Goal: Information Seeking & Learning: Learn about a topic

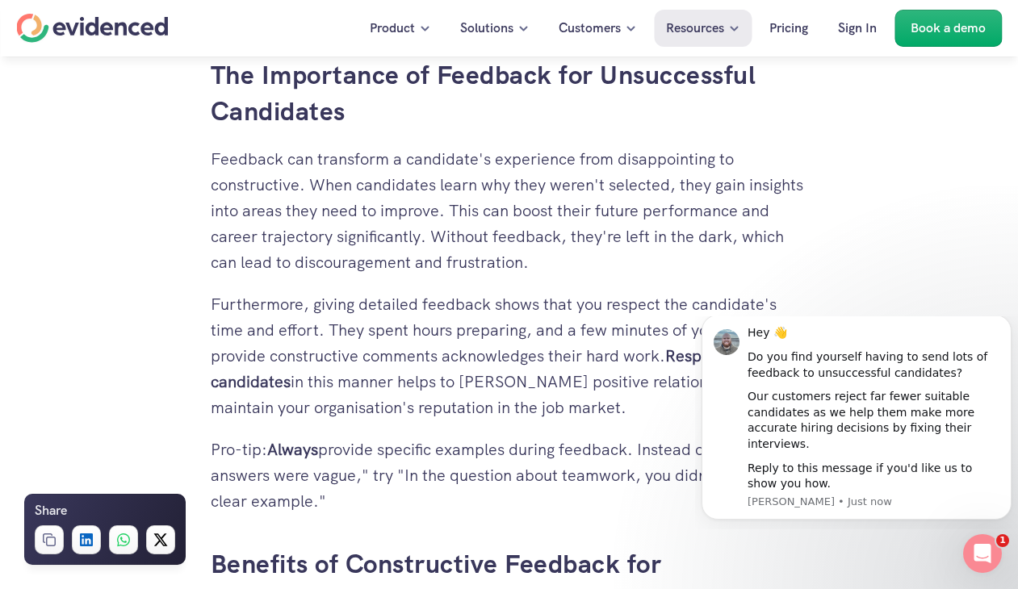
click at [890, 341] on div "Hey 👋" at bounding box center [873, 333] width 252 height 16
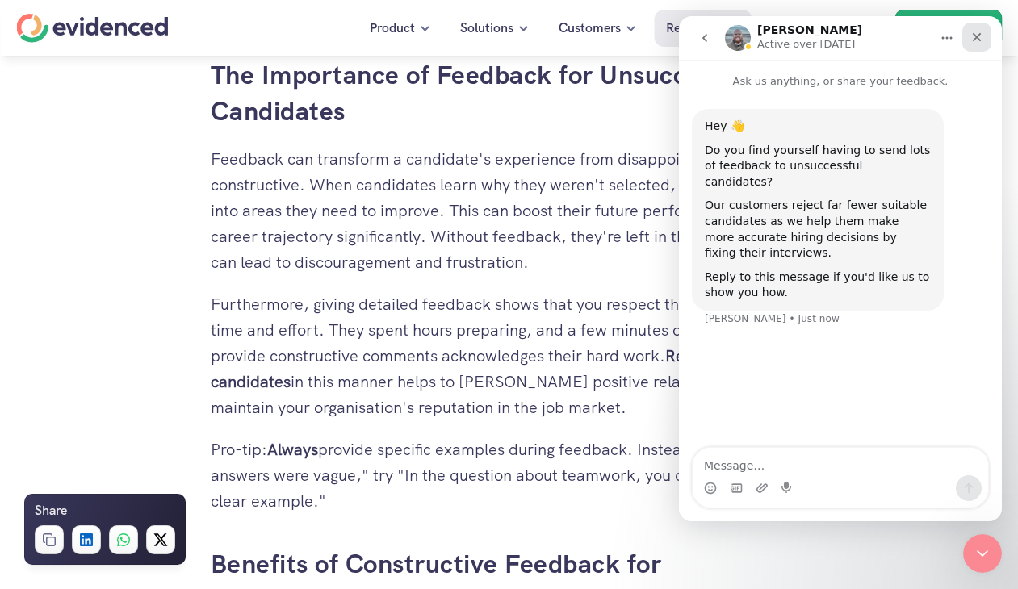
click at [973, 40] on icon "Close" at bounding box center [977, 37] width 9 height 9
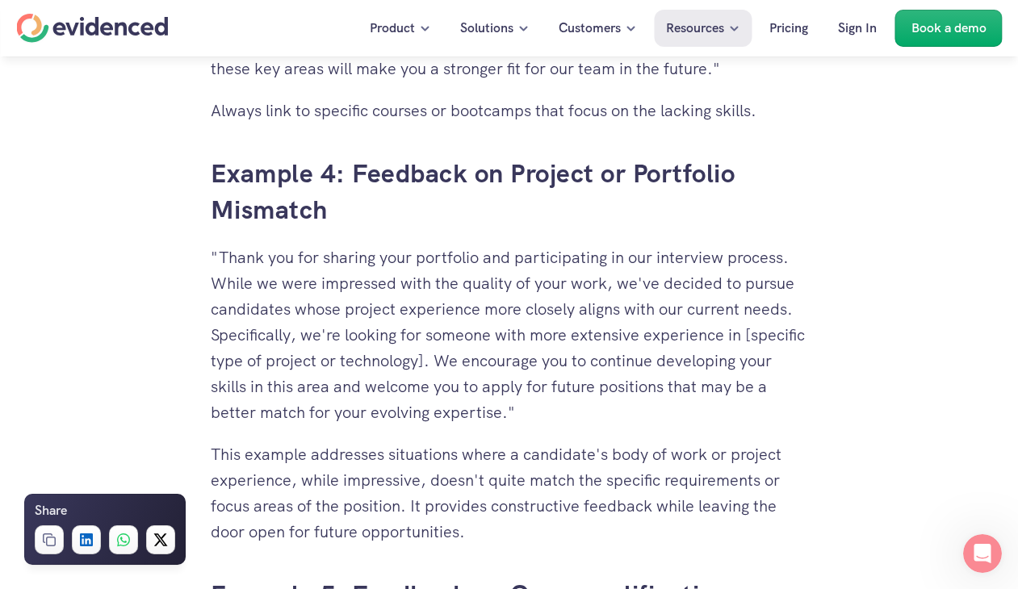
scroll to position [5004, 0]
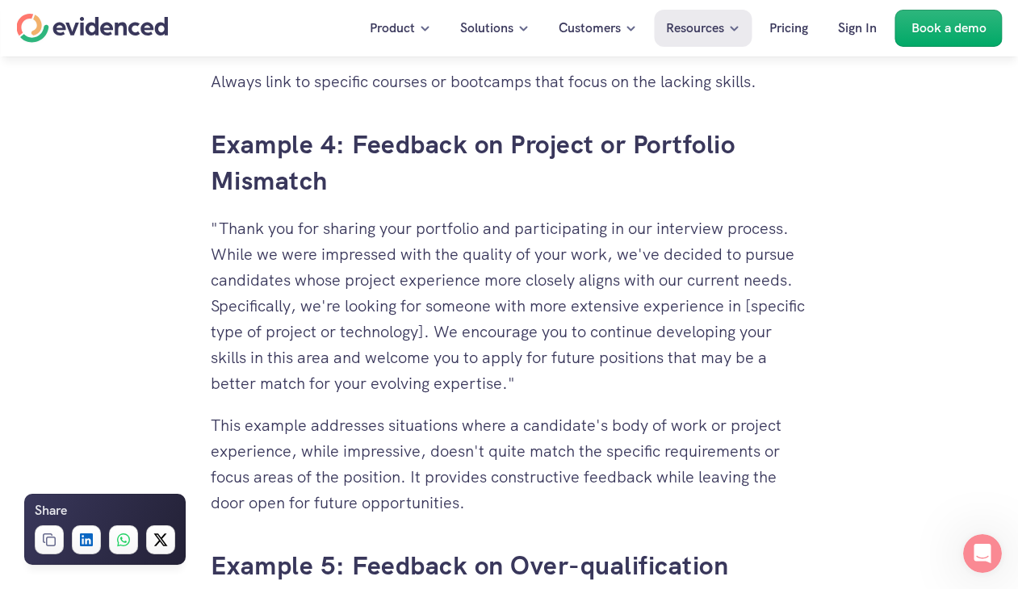
drag, startPoint x: 492, startPoint y: 334, endPoint x: 182, endPoint y: 232, distance: 326.4
copy p ""Thank you for sharing your portfolio and participating in our interview proces…"
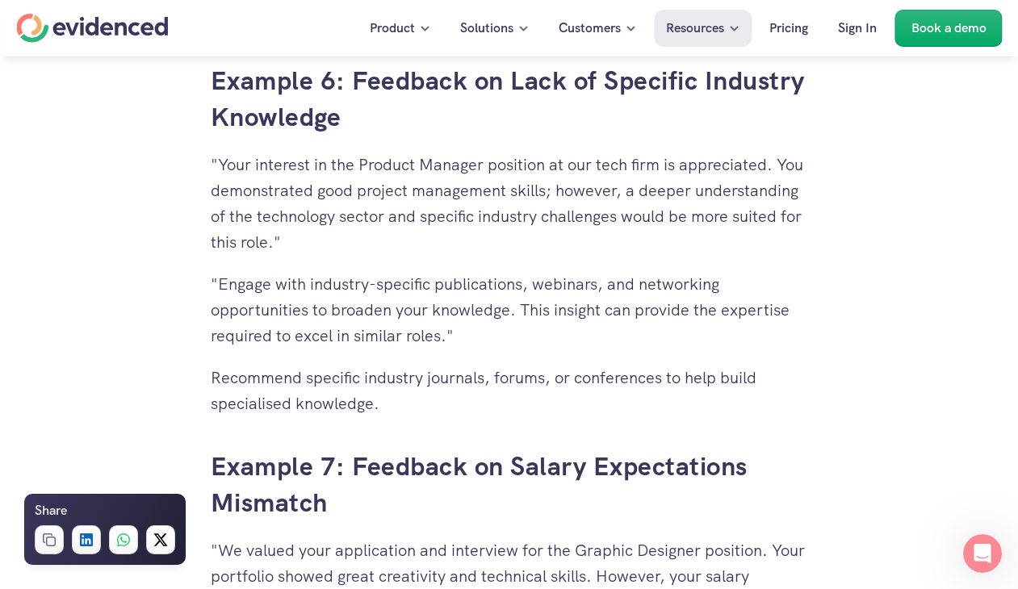
scroll to position [5892, 0]
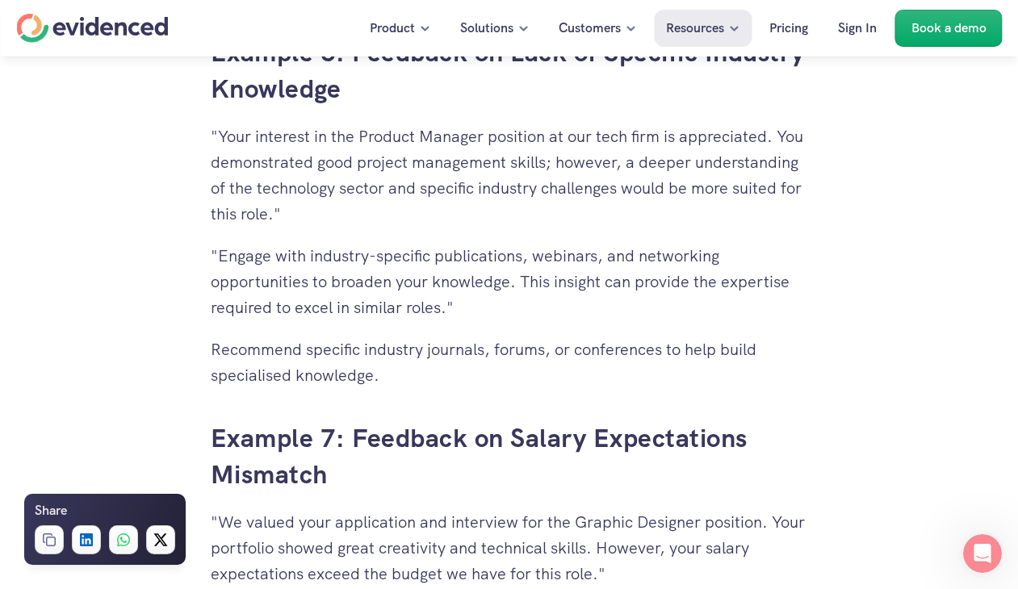
drag, startPoint x: 781, startPoint y: 133, endPoint x: 781, endPoint y: 205, distance: 71.8
click at [781, 205] on p ""Your interest in the Product Manager position at our tech firm is appreciated.…" at bounding box center [509, 174] width 597 height 103
copy p "You demonstrated good project management skills; however, a deeper understandin…"
